Goal: Information Seeking & Learning: Learn about a topic

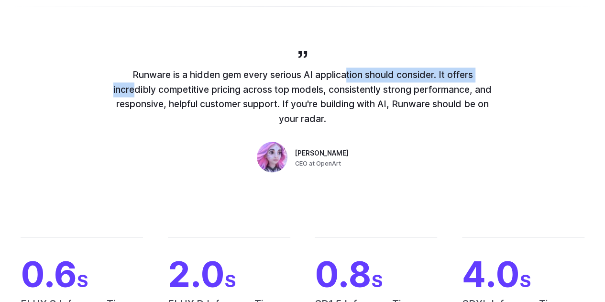
scroll to position [686, 0]
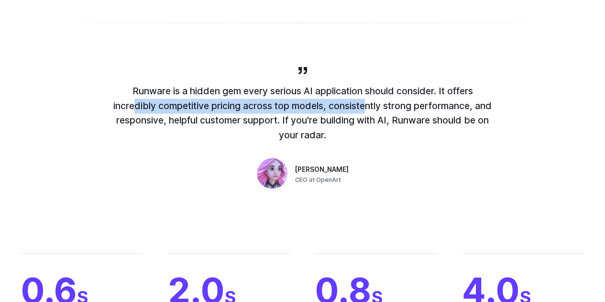
drag, startPoint x: 126, startPoint y: 82, endPoint x: 361, endPoint y: 108, distance: 236.7
click at [361, 108] on p "Runware is a hidden gem every serious AI application should consider. It offers…" at bounding box center [302, 113] width 382 height 59
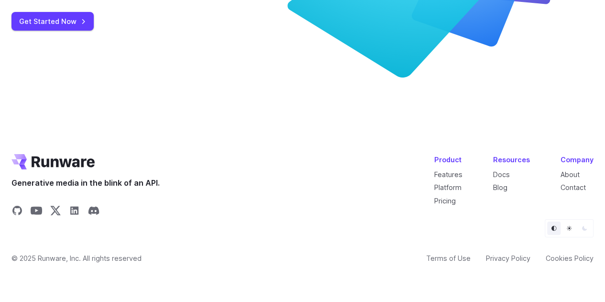
scroll to position [3778, 0]
click at [507, 187] on link "Blog" at bounding box center [500, 187] width 14 height 8
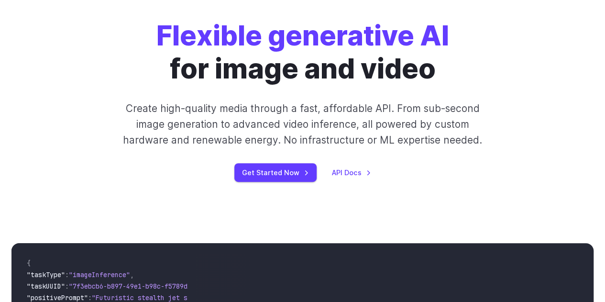
scroll to position [0, 0]
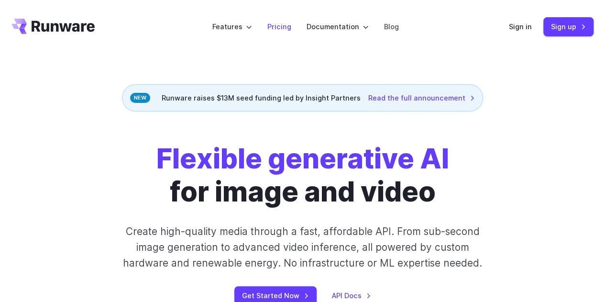
click at [285, 26] on link "Pricing" at bounding box center [279, 26] width 24 height 11
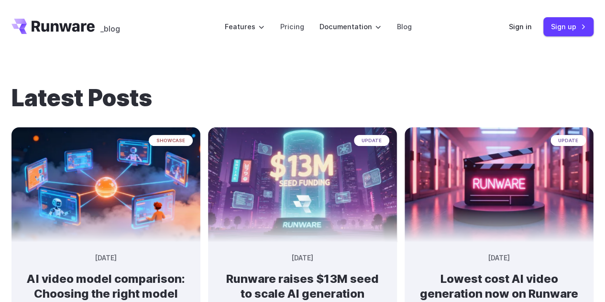
drag, startPoint x: 518, startPoint y: 74, endPoint x: 515, endPoint y: 68, distance: 6.2
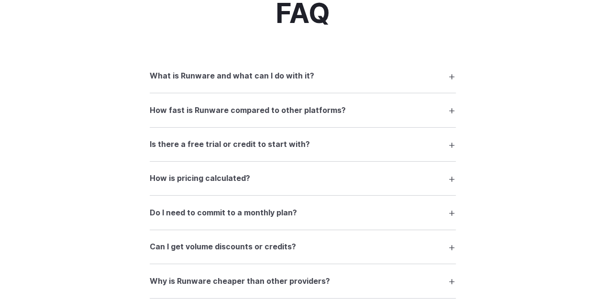
scroll to position [1386, 0]
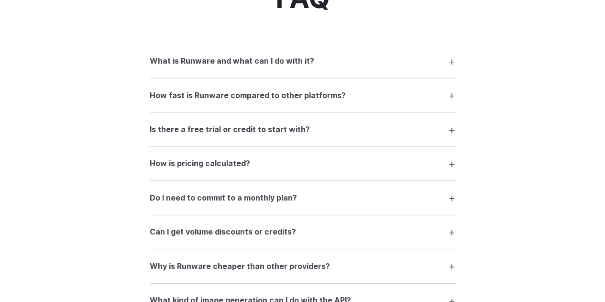
click at [236, 65] on h3 "What is Runware and what can I do with it?" at bounding box center [232, 61] width 164 height 12
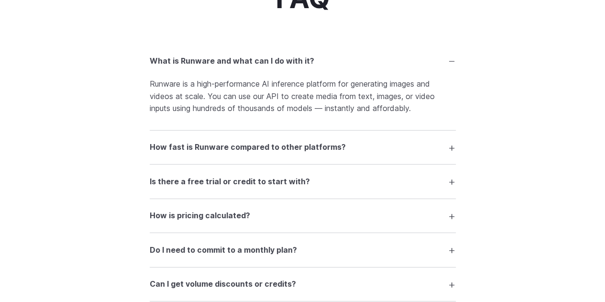
scroll to position [1434, 0]
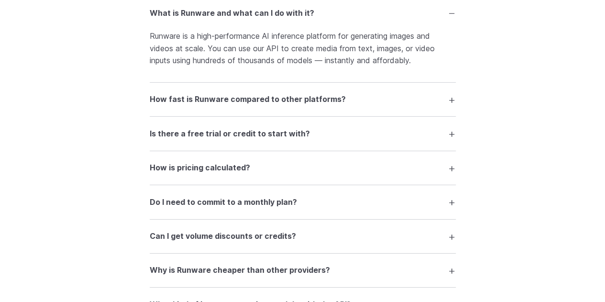
click at [181, 203] on h3 "Do I need to commit to a monthly plan?" at bounding box center [223, 202] width 147 height 12
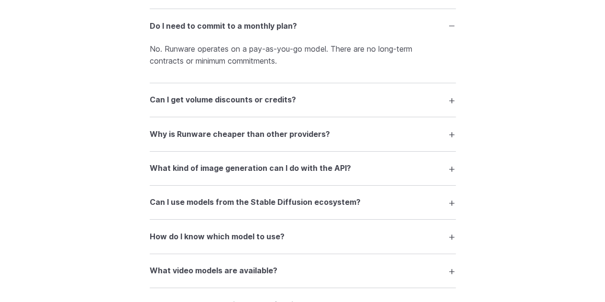
scroll to position [1625, 0]
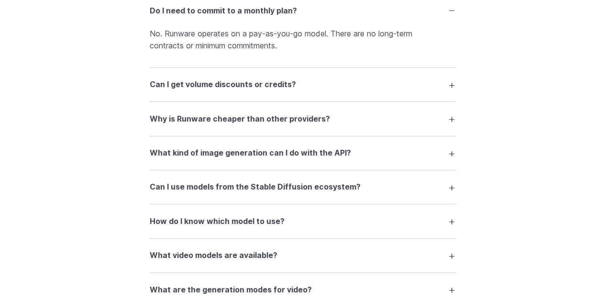
click at [212, 114] on details "Why is Runware cheaper than other providers? We’ve optimized everything — from …" at bounding box center [303, 119] width 306 height 34
click at [206, 122] on h3 "Why is Runware cheaper than other providers?" at bounding box center [240, 119] width 180 height 12
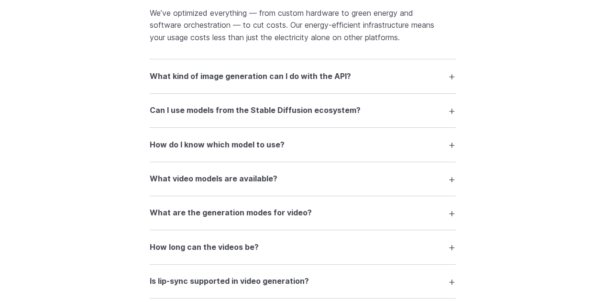
scroll to position [1769, 0]
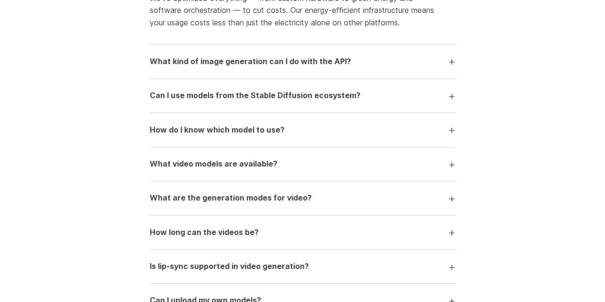
click at [276, 63] on h3 "What kind of image generation can I do with the API?" at bounding box center [250, 61] width 201 height 12
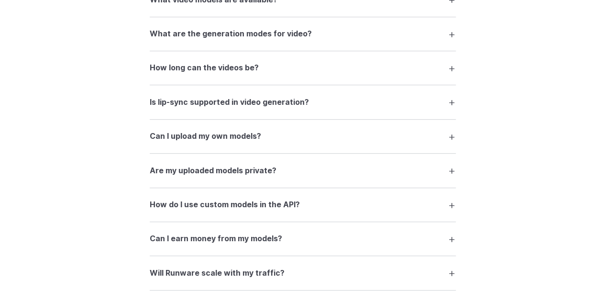
scroll to position [2008, 0]
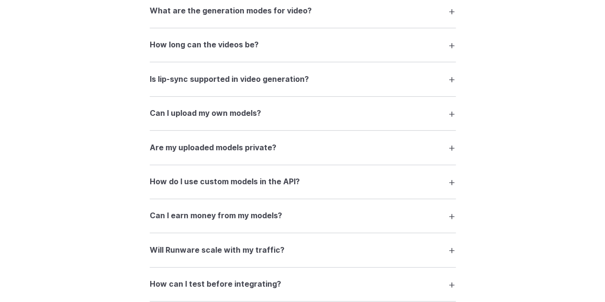
click at [179, 51] on h3 "How long can the videos be?" at bounding box center [204, 45] width 109 height 12
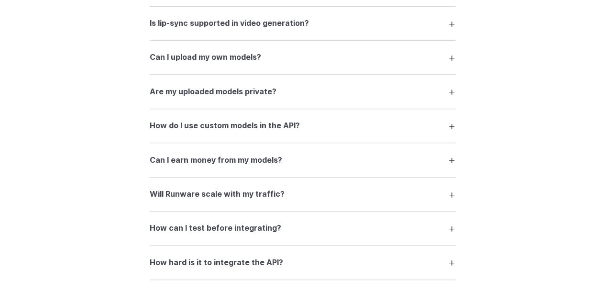
scroll to position [2151, 0]
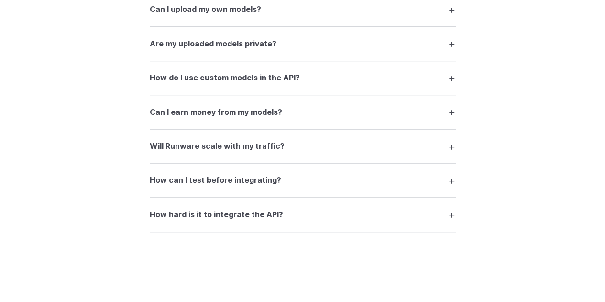
click at [175, 119] on h3 "Can I earn money from my models?" at bounding box center [216, 112] width 132 height 12
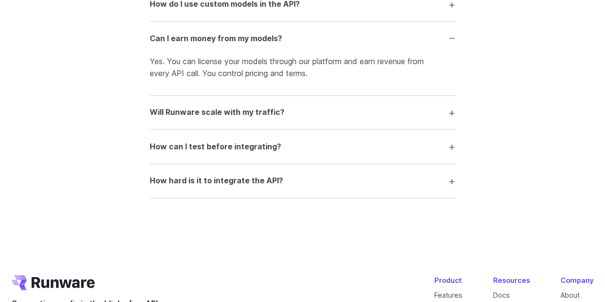
scroll to position [2247, 0]
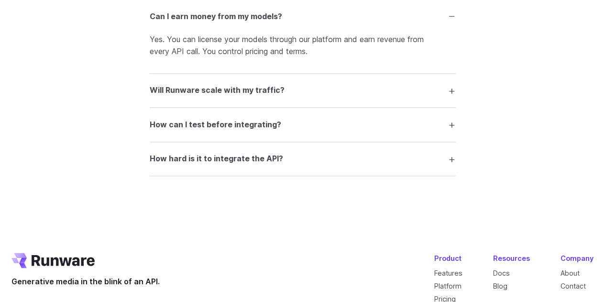
click at [213, 97] on h3 "Will Runware scale with my traffic?" at bounding box center [217, 90] width 135 height 12
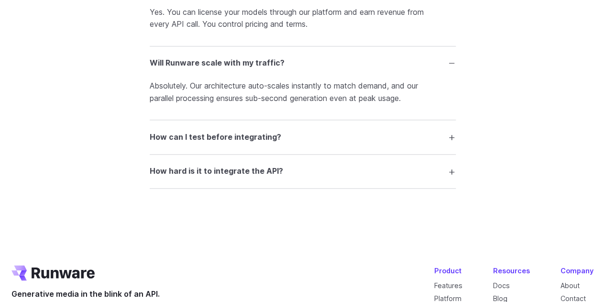
scroll to position [2295, 0]
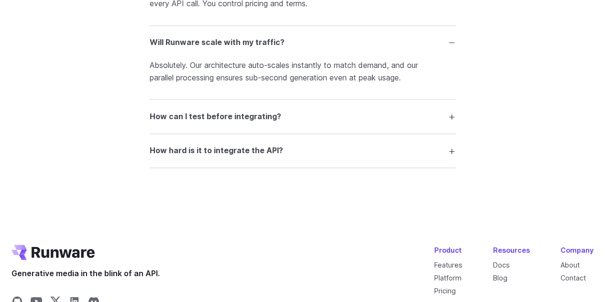
click at [207, 123] on h3 "How can I test before integrating?" at bounding box center [215, 116] width 131 height 12
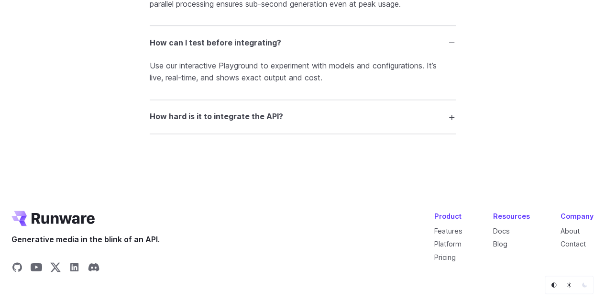
scroll to position [2390, 0]
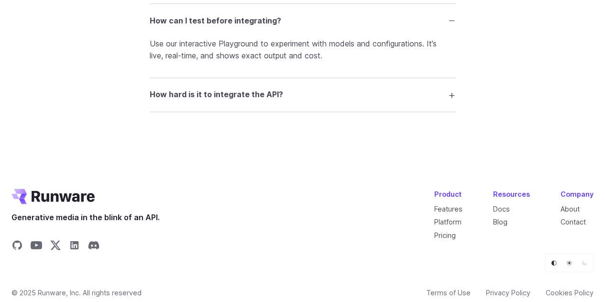
click at [204, 104] on summary "How hard is it to integrate the API?" at bounding box center [303, 95] width 306 height 18
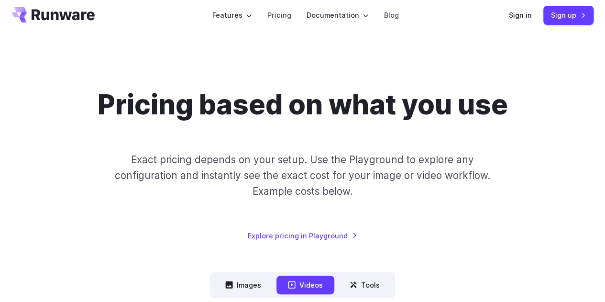
scroll to position [0, 0]
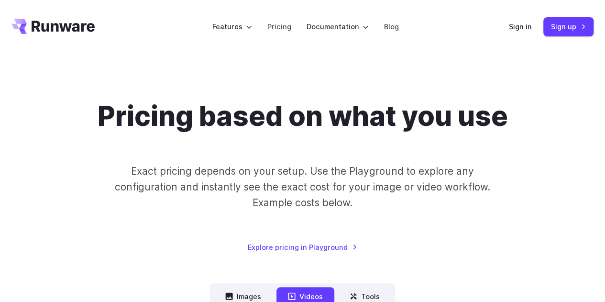
click at [40, 32] on icon "Go to /" at bounding box center [52, 26] width 83 height 15
